Goal: Information Seeking & Learning: Learn about a topic

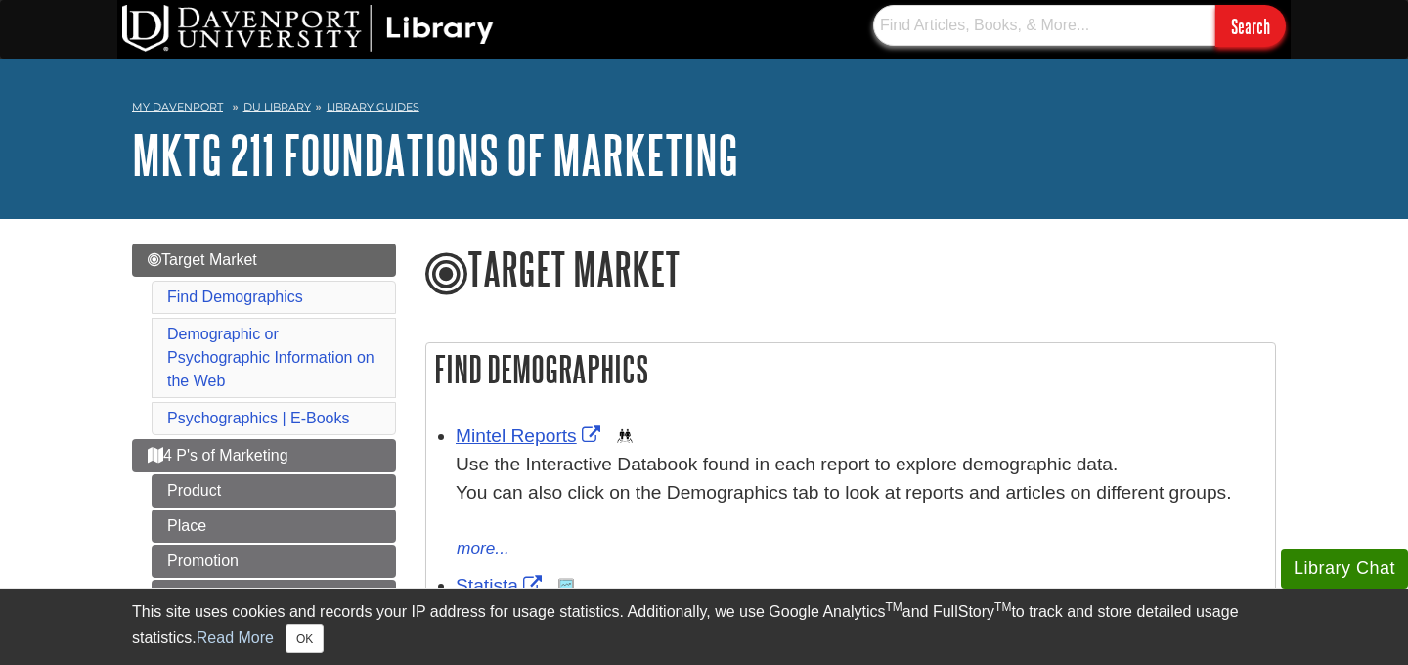
click at [969, 20] on input "text" at bounding box center [1044, 25] width 342 height 41
type input "u"
type input "ibis world"
click at [1216, 5] on input "Search" at bounding box center [1251, 26] width 70 height 42
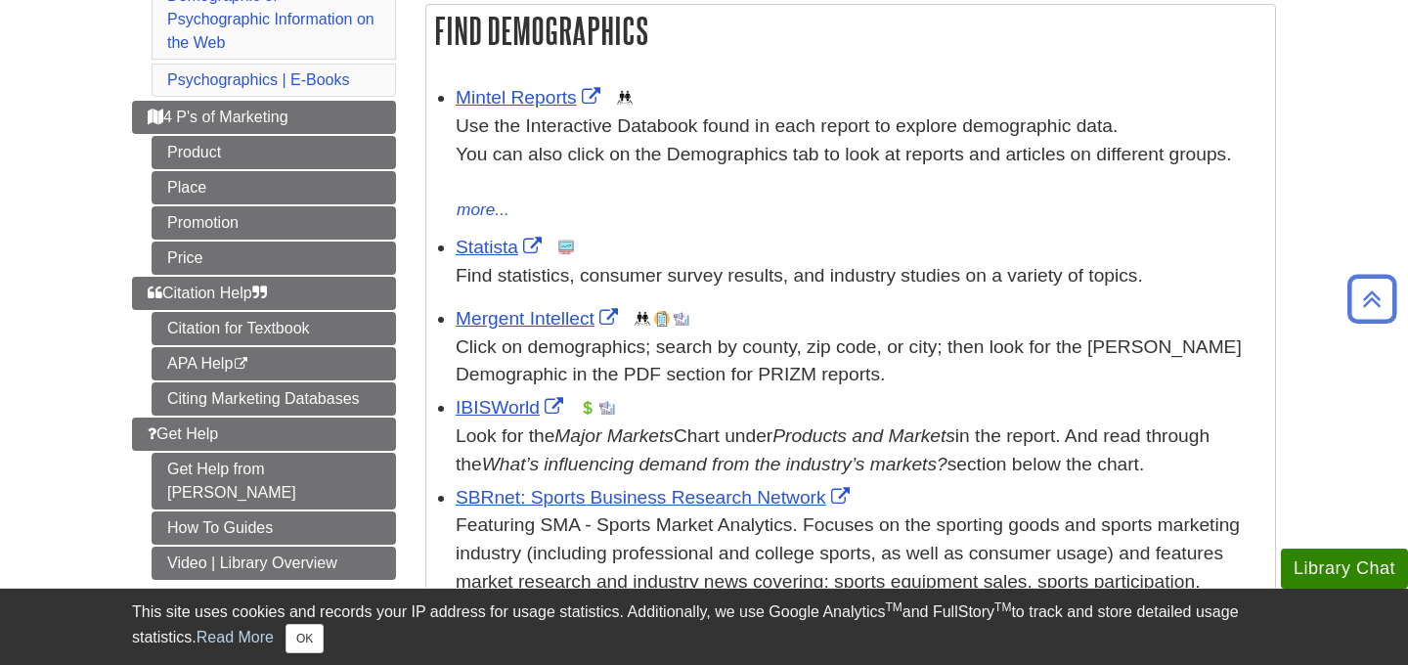
scroll to position [350, 0]
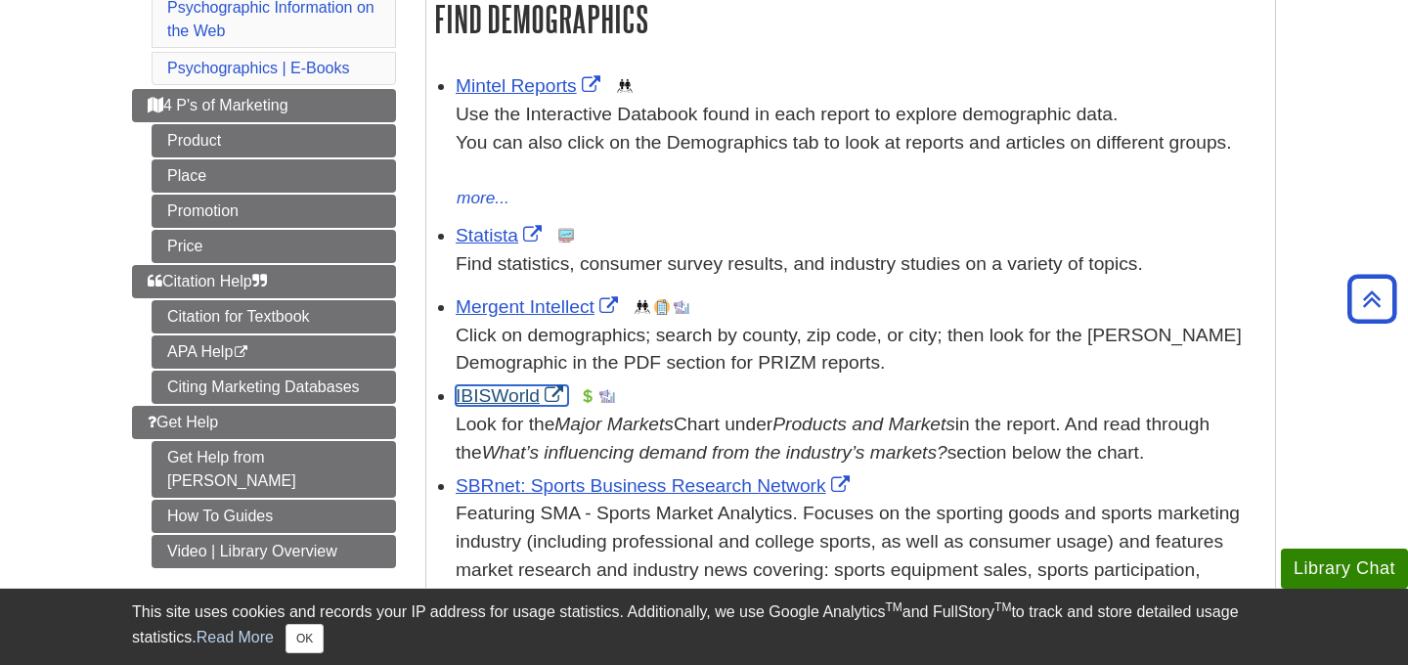
click at [516, 397] on link "IBISWorld" at bounding box center [512, 395] width 112 height 21
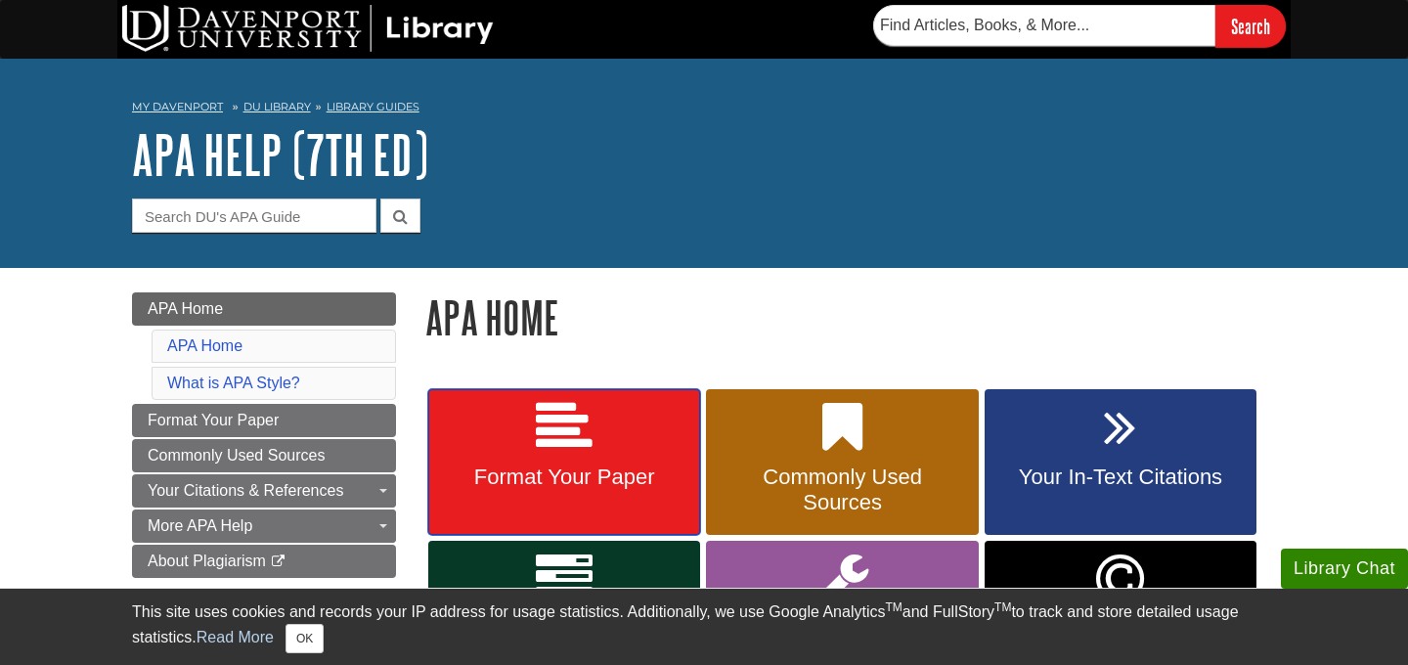
click at [570, 445] on icon at bounding box center [564, 427] width 57 height 57
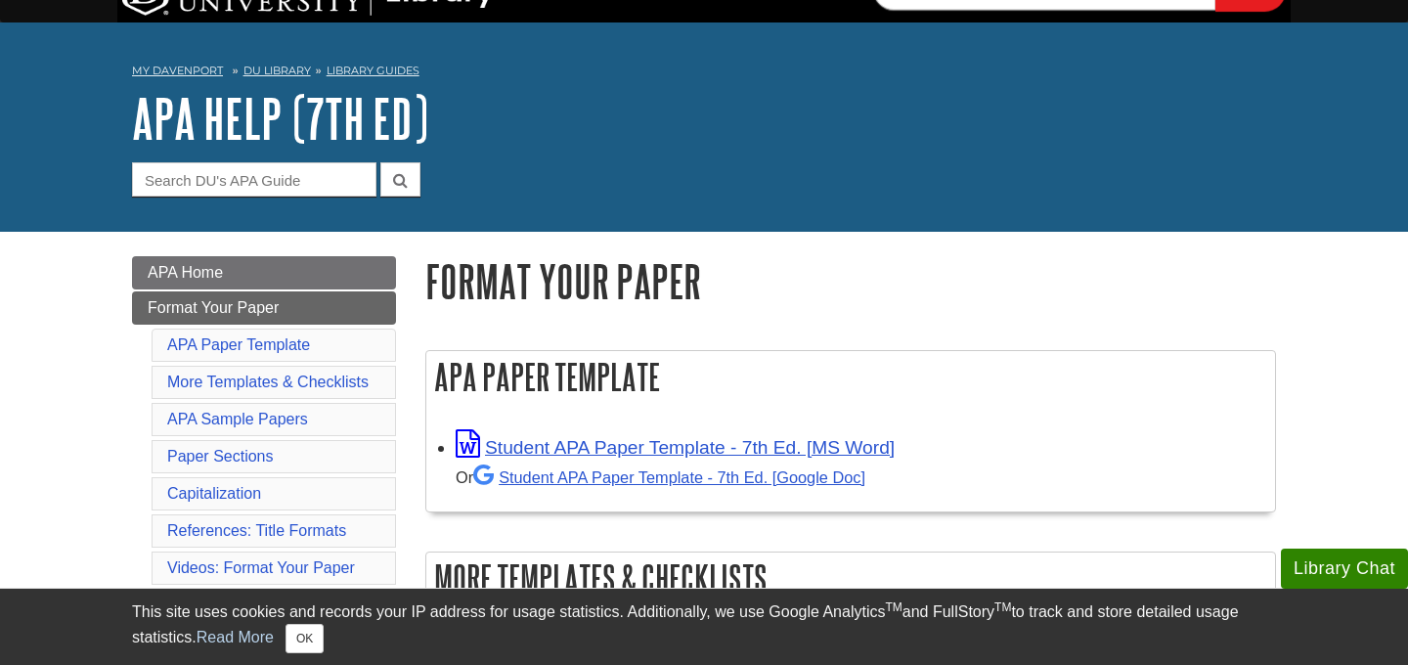
scroll to position [41, 0]
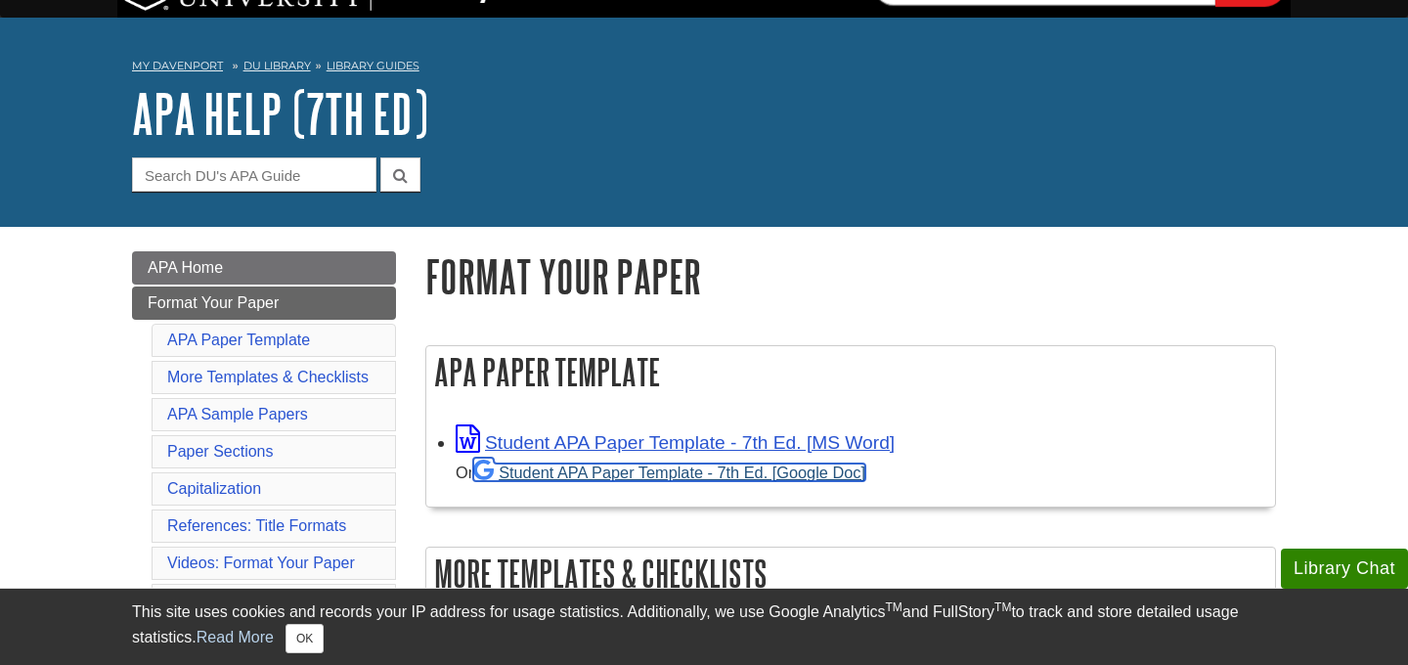
click at [601, 473] on link "Student APA Paper Template - 7th Ed. [Google Doc]" at bounding box center [669, 473] width 392 height 18
click at [603, 465] on link "Student APA Paper Template - 7th Ed. [Google Doc]" at bounding box center [669, 473] width 392 height 18
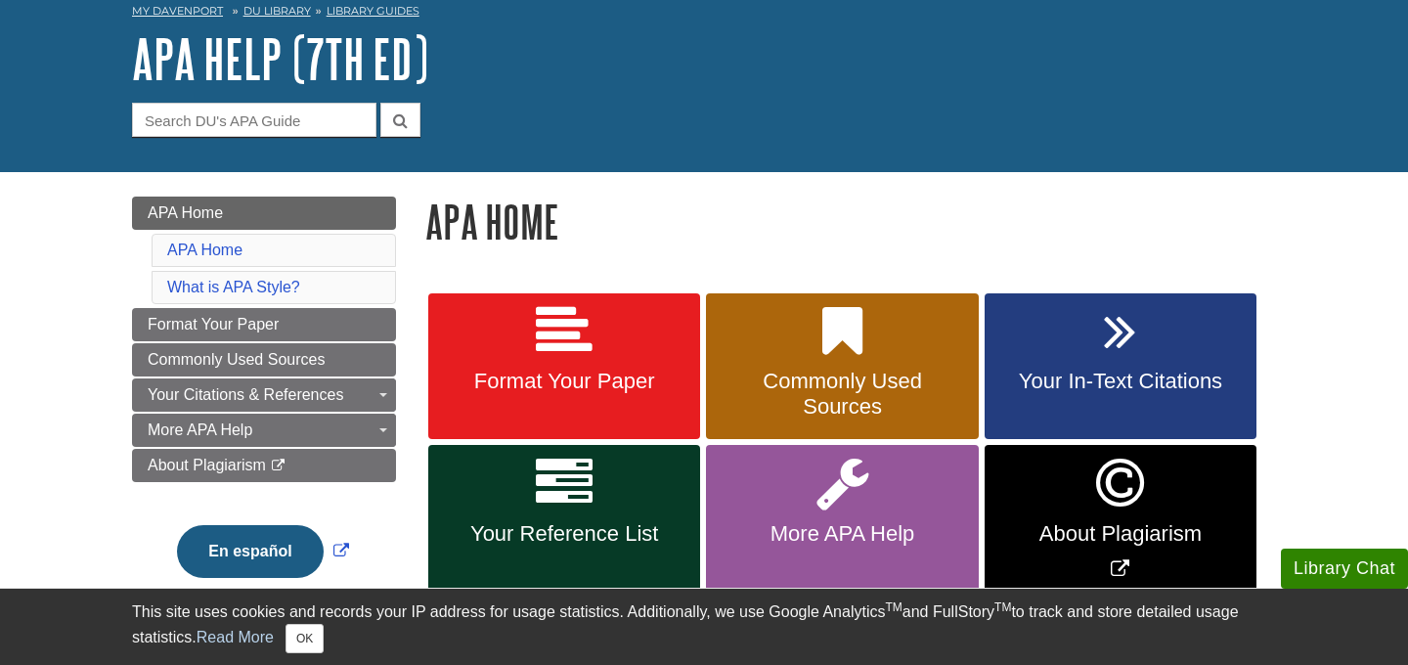
scroll to position [130, 0]
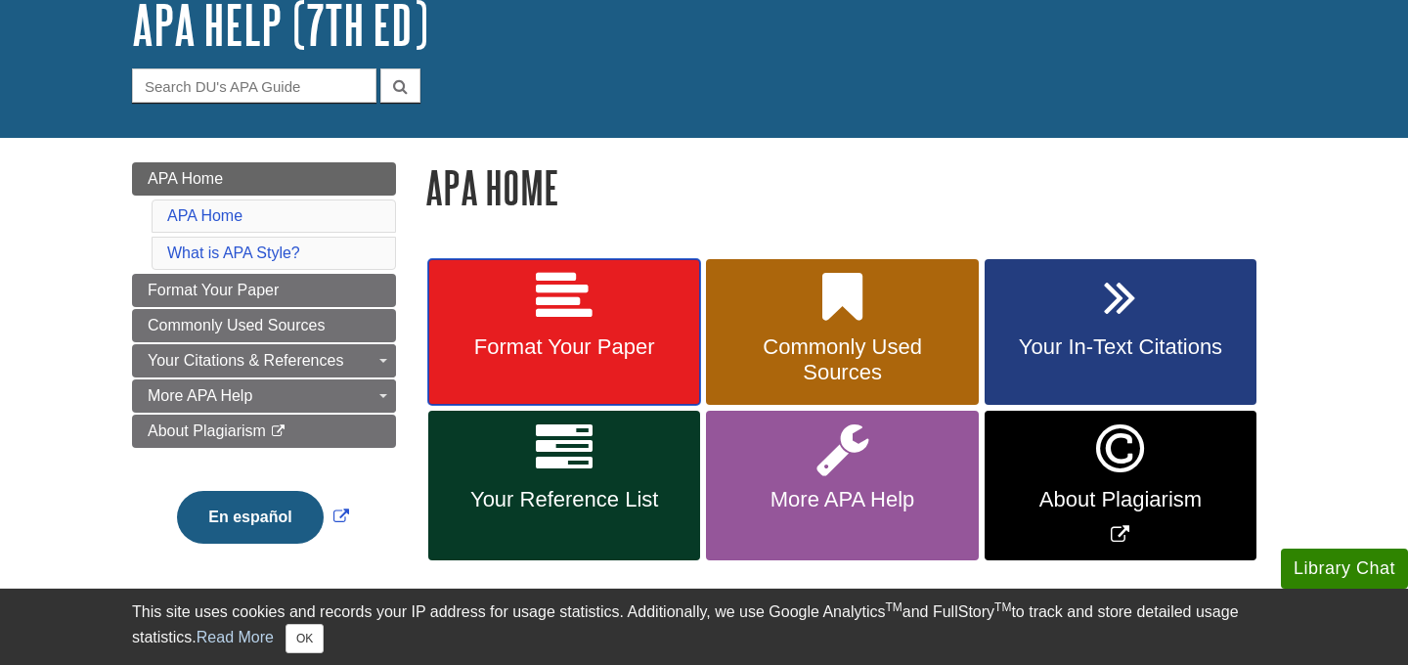
click at [663, 343] on span "Format Your Paper" at bounding box center [564, 346] width 243 height 25
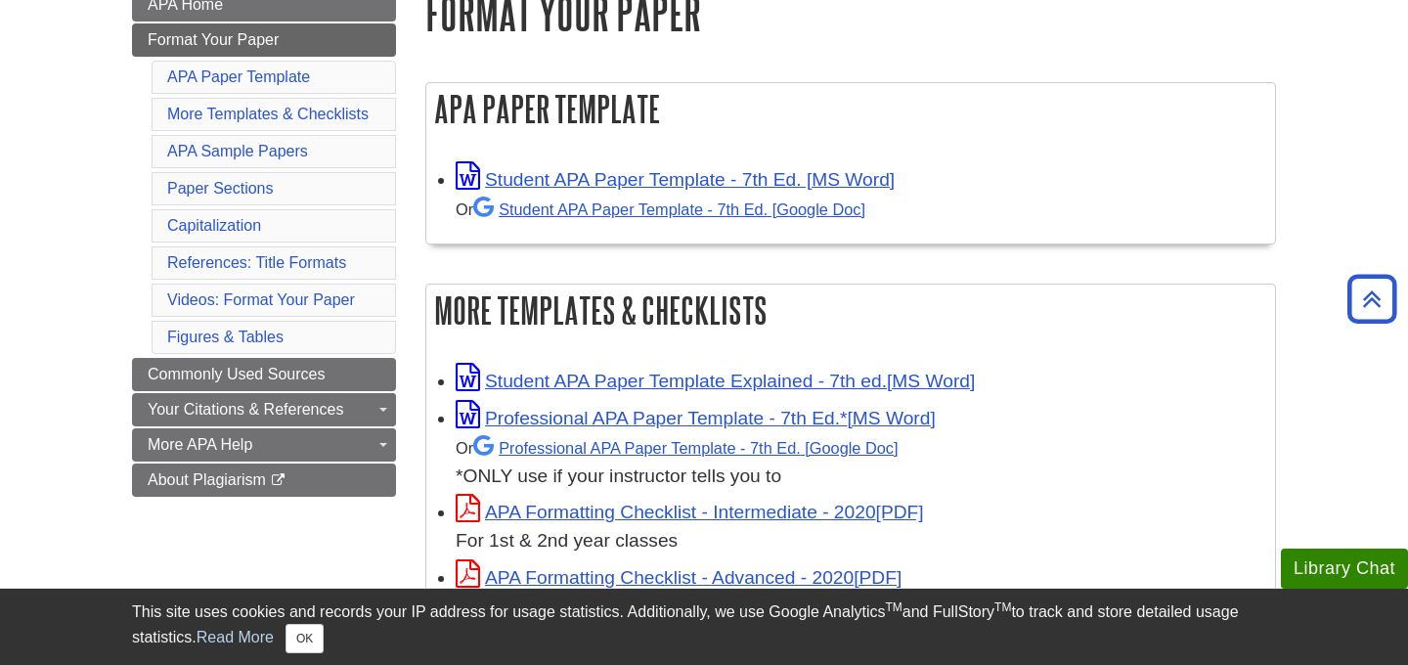
scroll to position [306, 0]
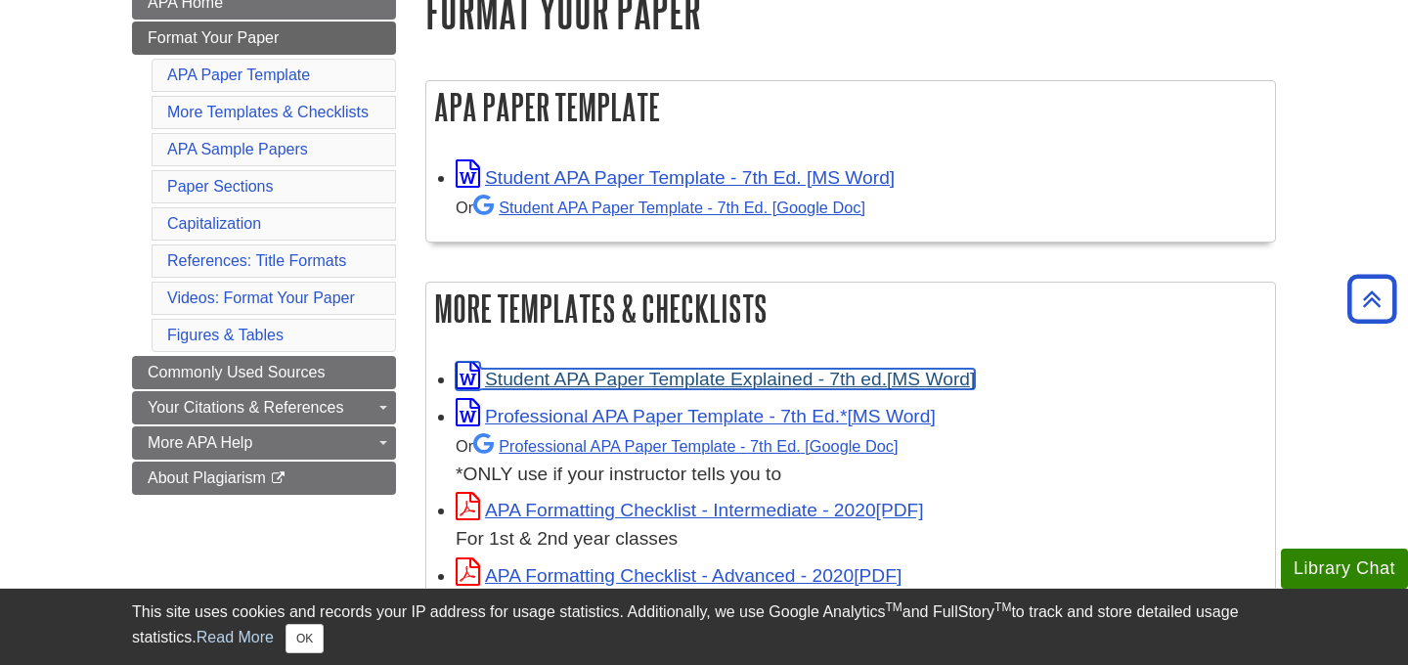
click at [787, 379] on link "Student APA Paper Template Explained - 7th ed." at bounding box center [715, 379] width 519 height 21
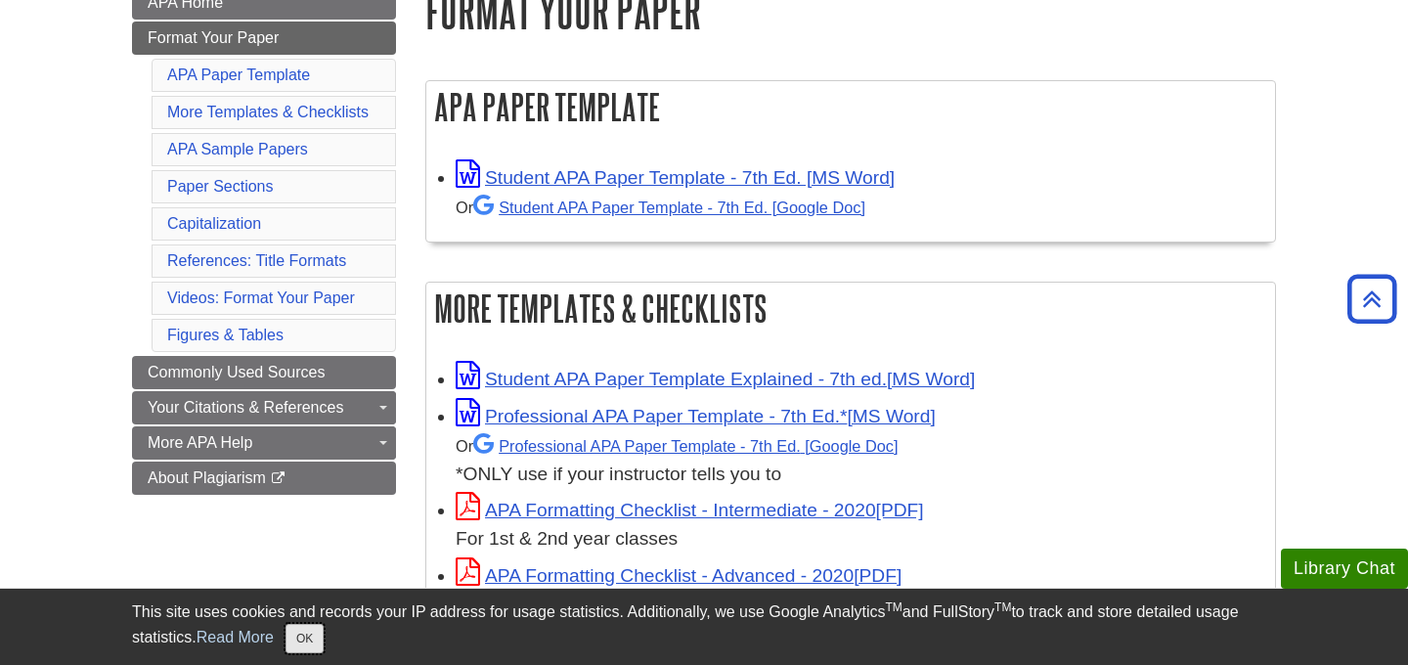
click at [312, 634] on button "OK" at bounding box center [305, 638] width 38 height 29
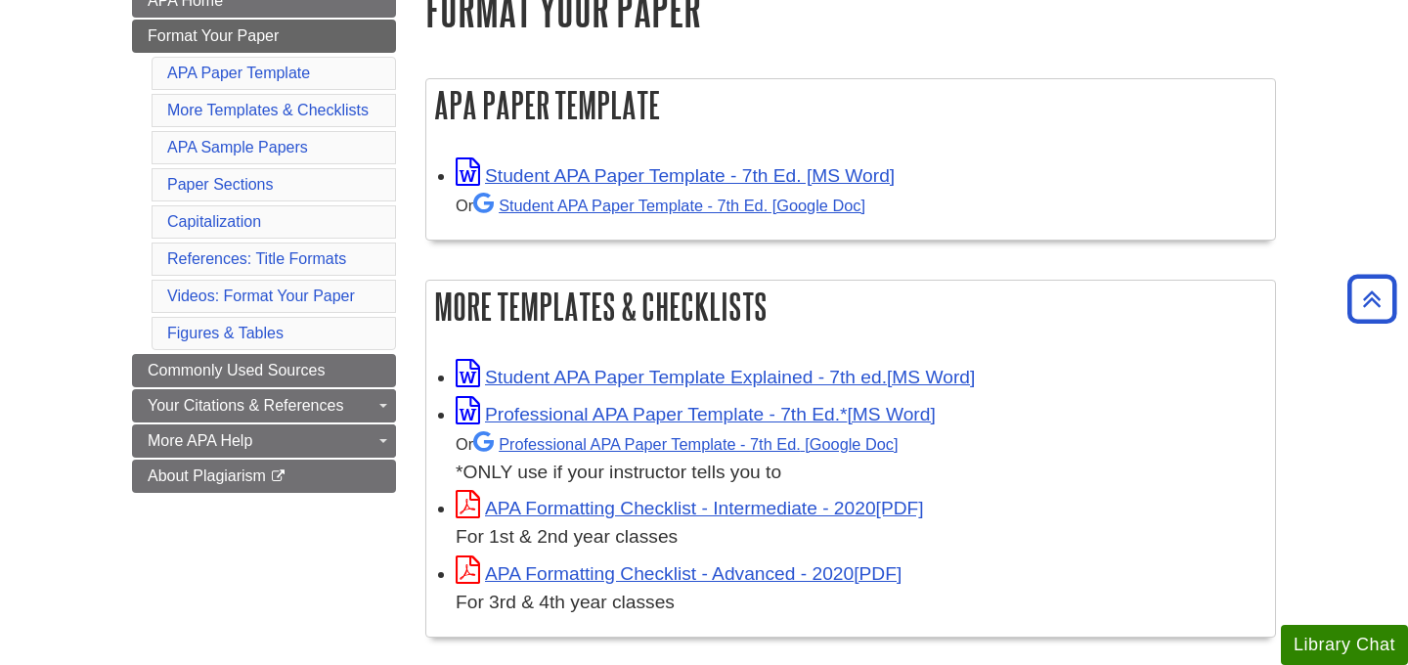
scroll to position [0, 0]
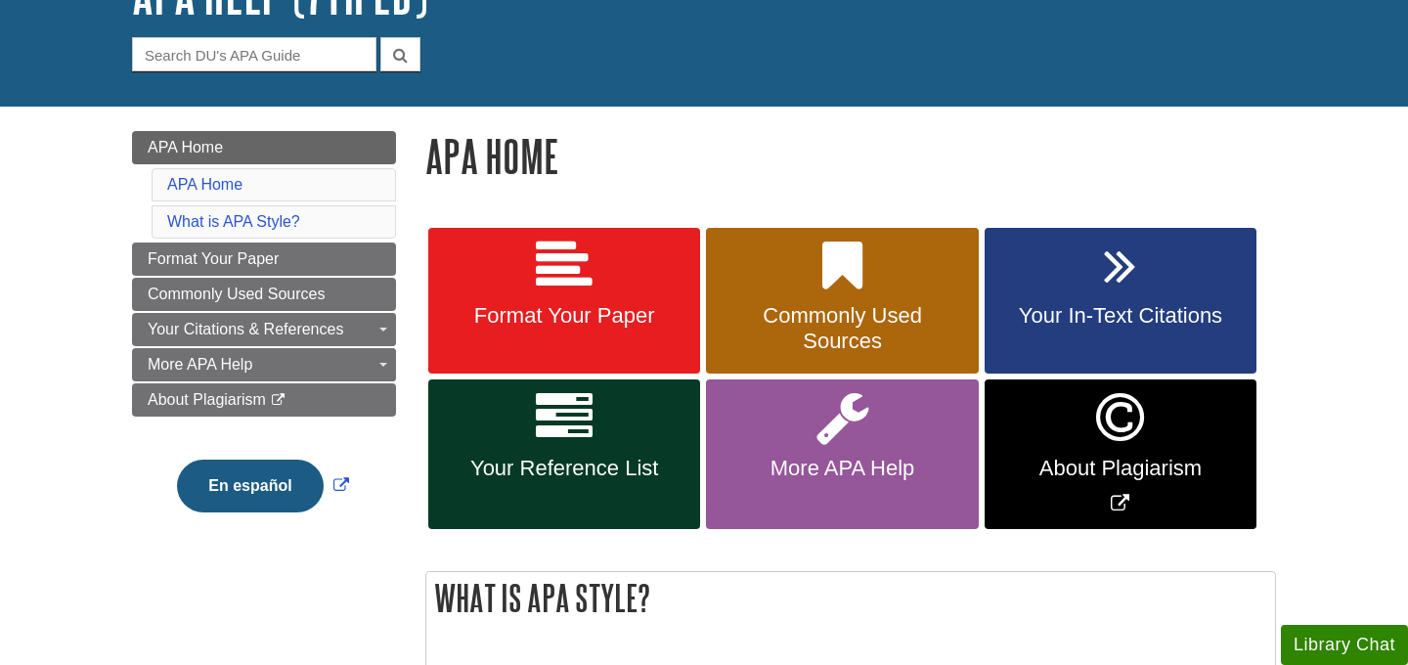
scroll to position [164, 0]
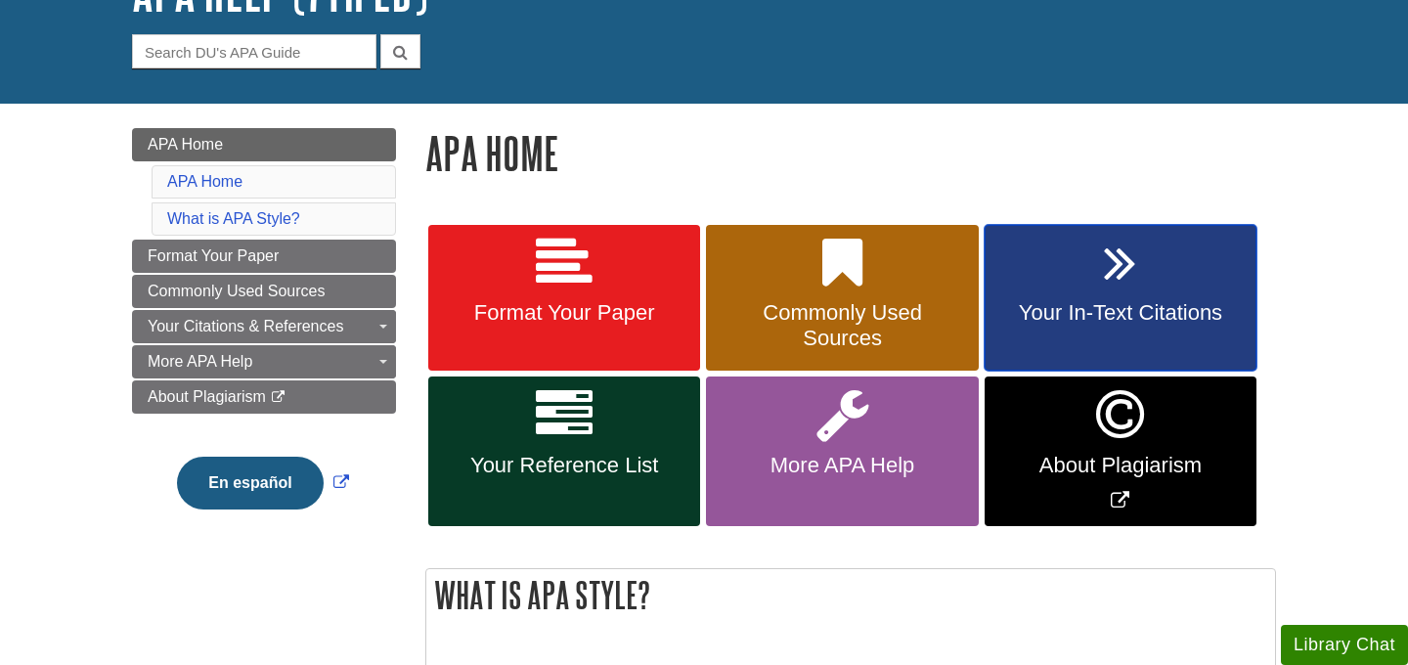
click at [1045, 291] on link "Your In-Text Citations" at bounding box center [1121, 298] width 272 height 147
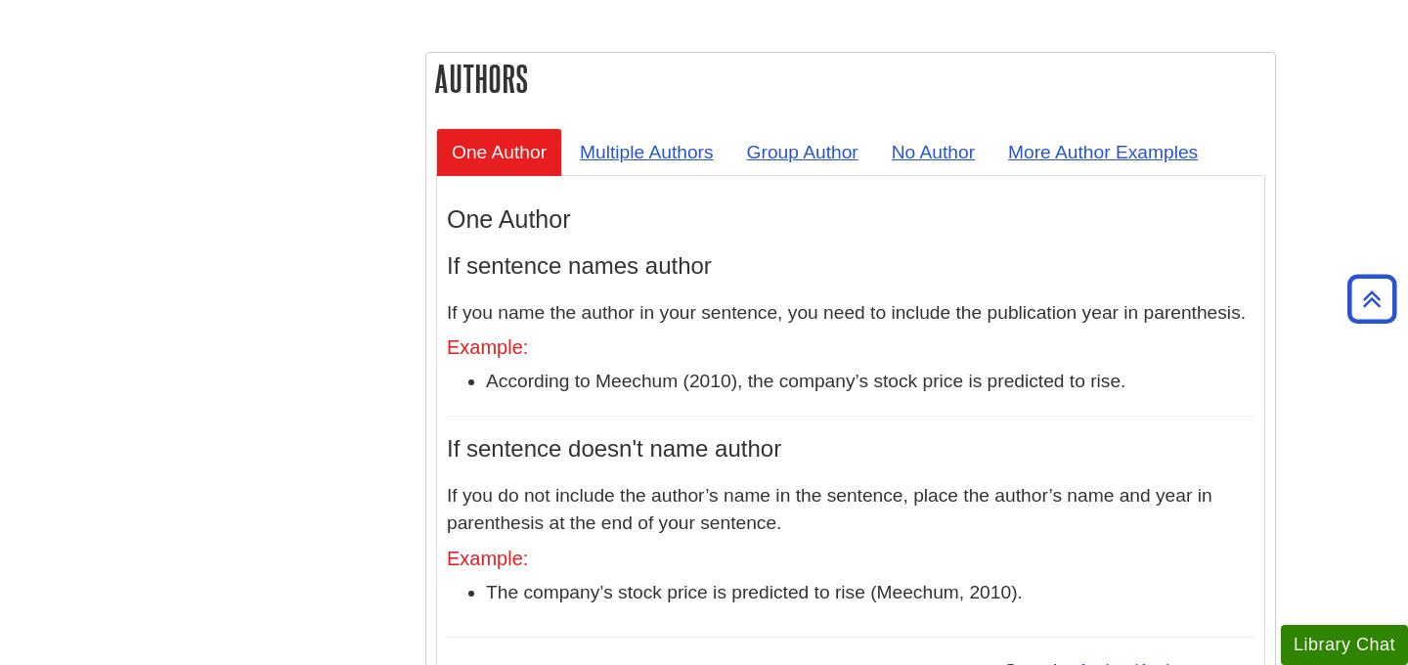
scroll to position [1795, 0]
